Goal: Information Seeking & Learning: Learn about a topic

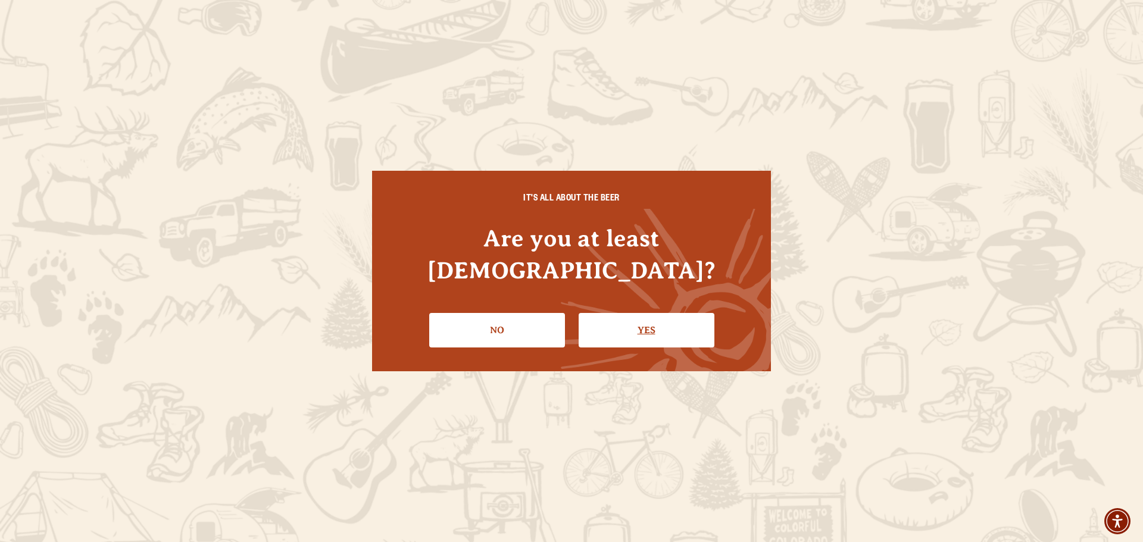
click at [604, 313] on link "Yes" at bounding box center [647, 330] width 136 height 35
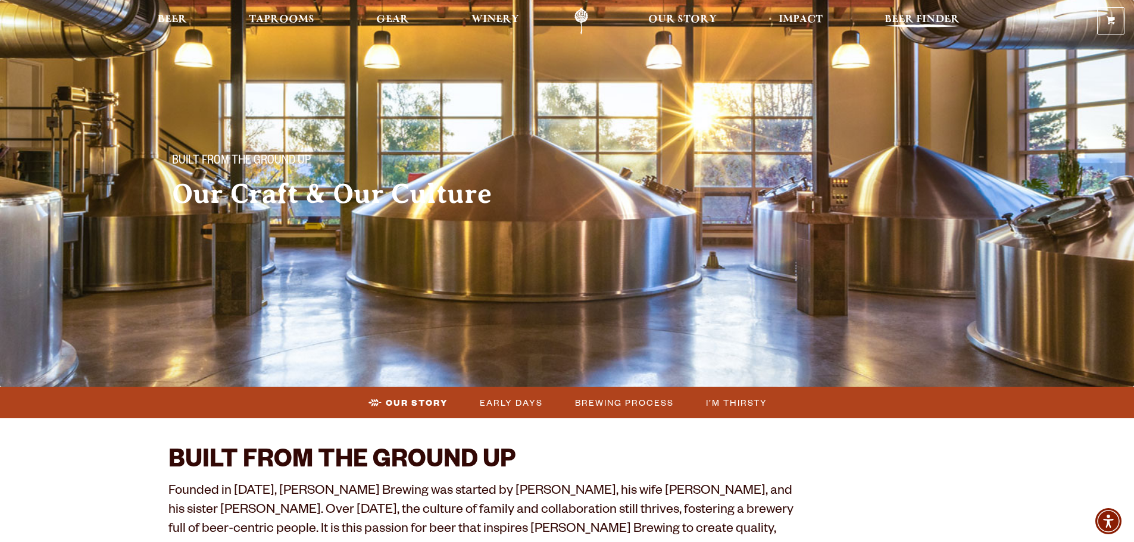
click at [939, 15] on span "Beer Finder" at bounding box center [922, 20] width 75 height 10
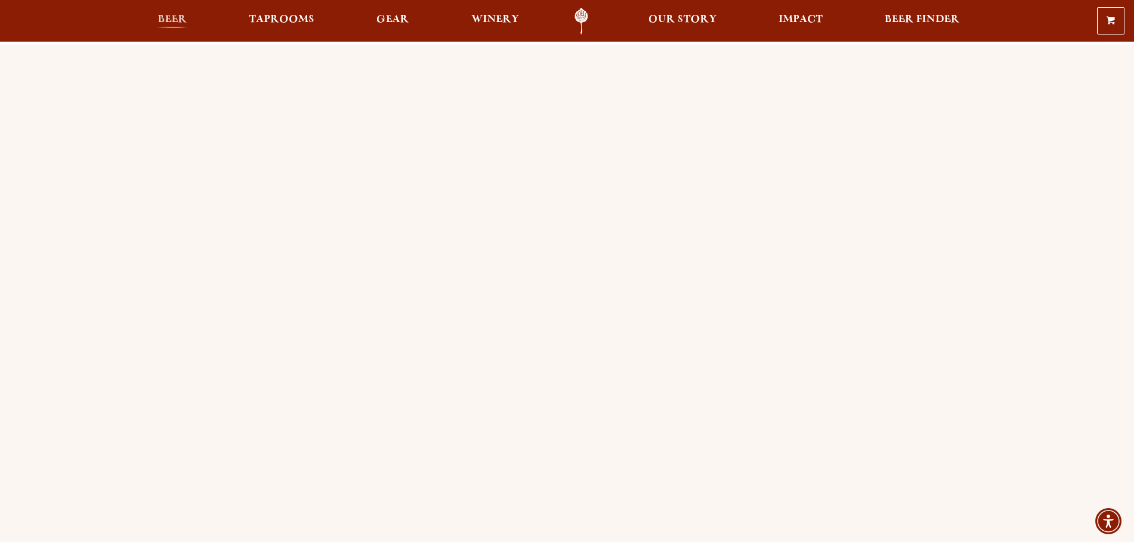
click at [150, 14] on link "Beer" at bounding box center [172, 21] width 45 height 27
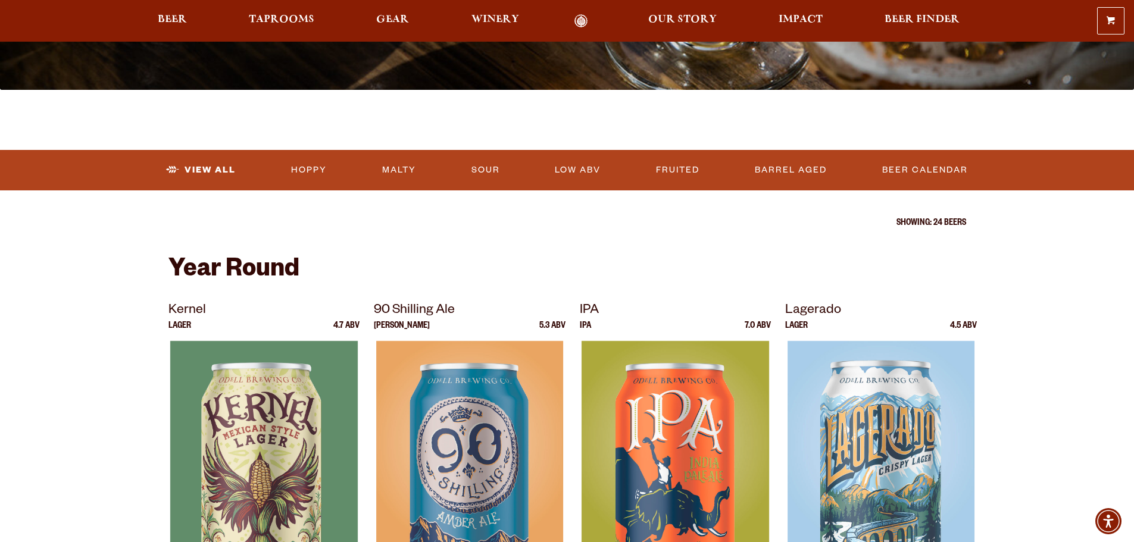
scroll to position [298, 0]
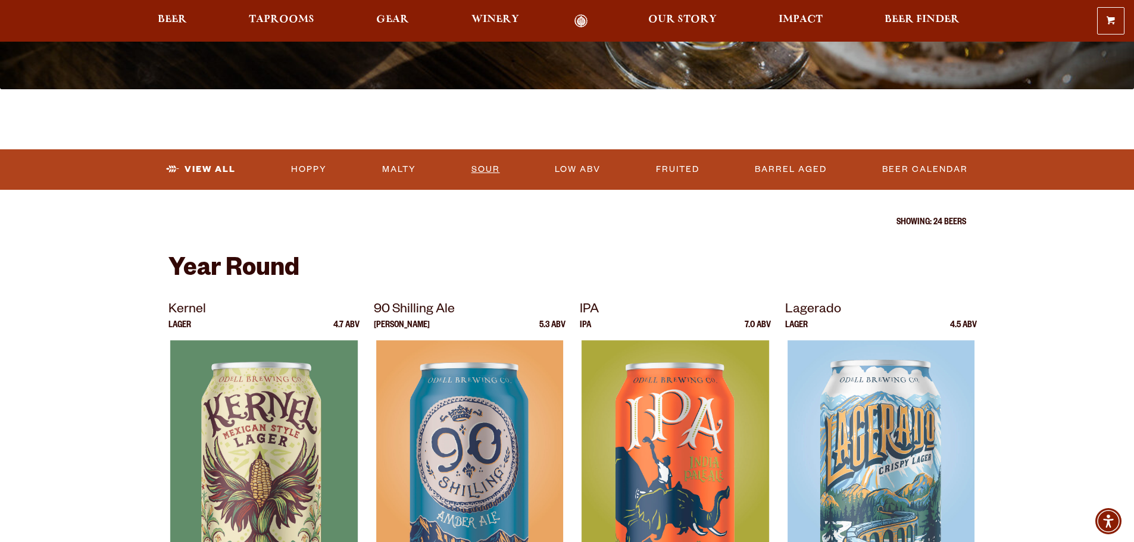
click at [473, 169] on link "Sour" at bounding box center [486, 169] width 38 height 27
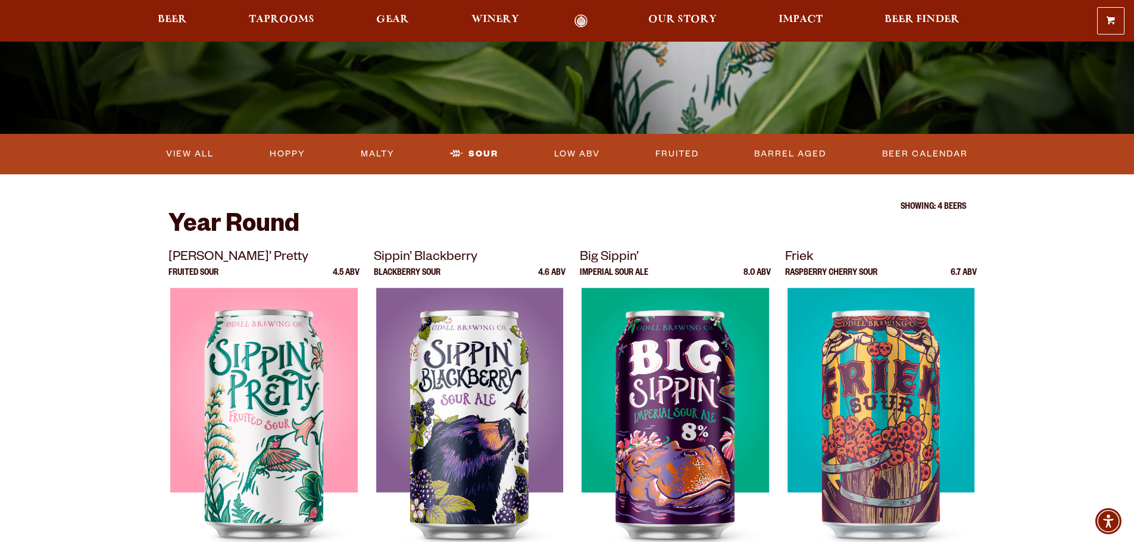
scroll to position [60, 0]
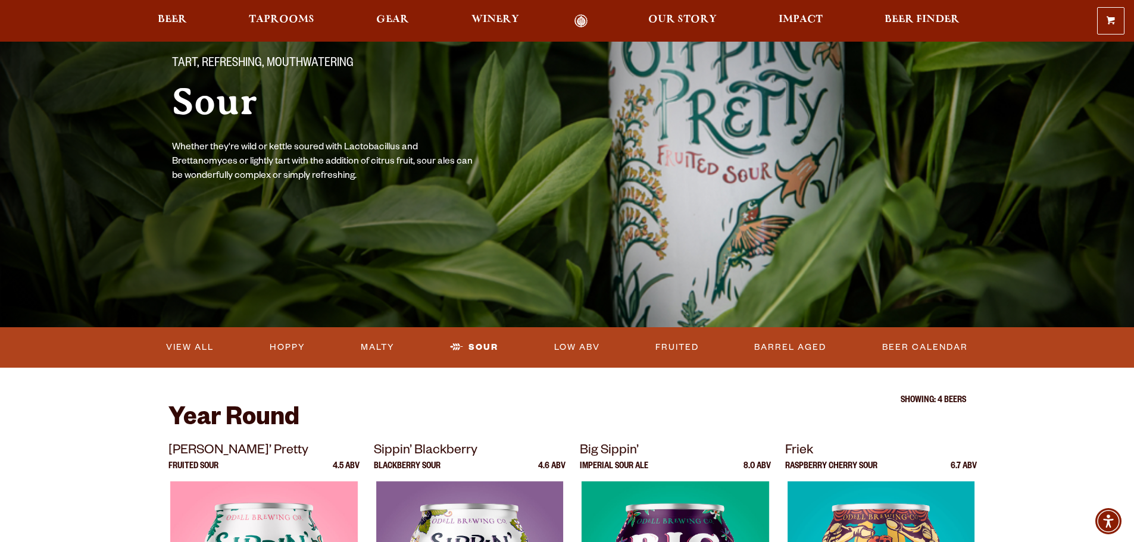
click at [648, 342] on ul "View All Hoppy Malty Sour Low ABV Fruited Barrel Aged Beer Calendar" at bounding box center [567, 347] width 857 height 31
click at [672, 349] on link "Fruited" at bounding box center [677, 347] width 53 height 27
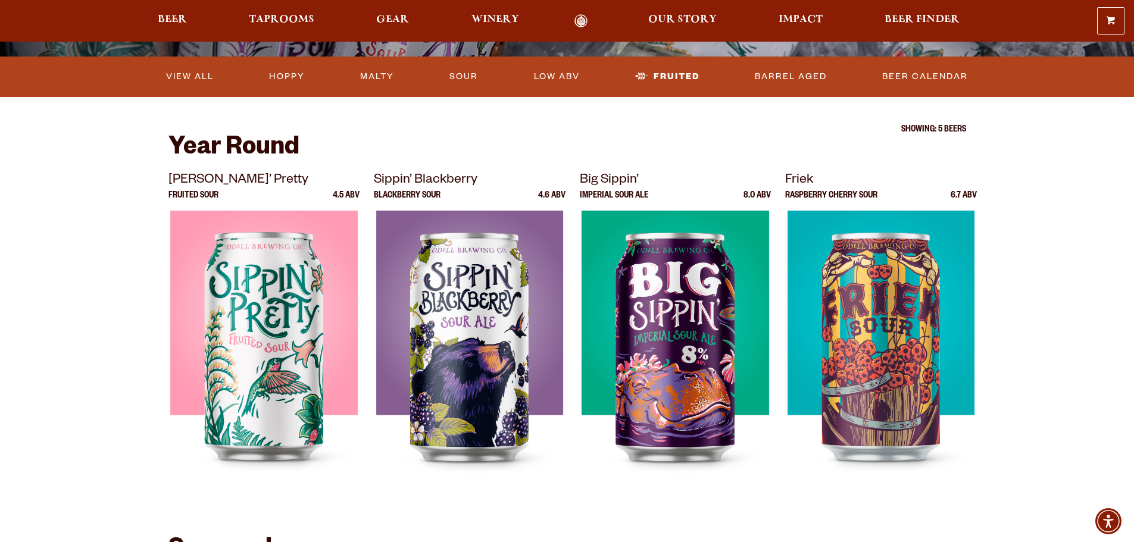
scroll to position [417, 0]
